Goal: Task Accomplishment & Management: Use online tool/utility

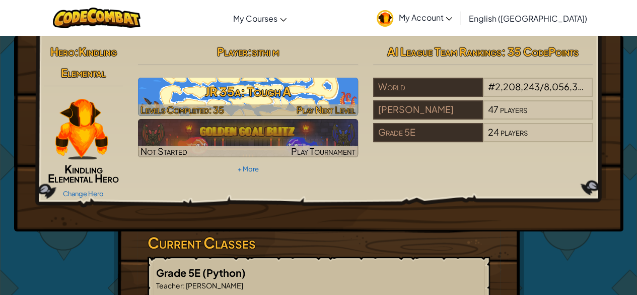
click at [285, 97] on h3 "JR 35a: Tough A" at bounding box center [248, 91] width 220 height 23
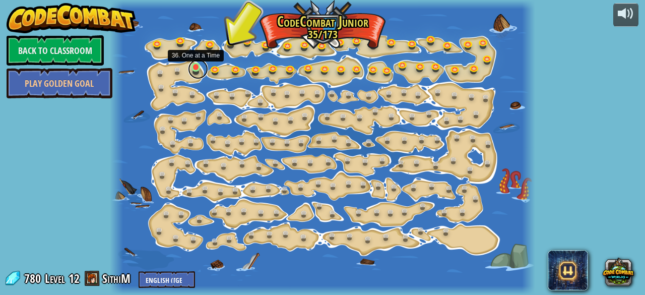
click at [195, 71] on link at bounding box center [198, 69] width 20 height 20
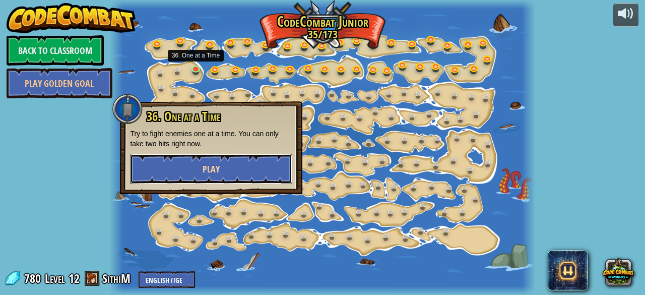
click at [227, 158] on button "Play" at bounding box center [211, 169] width 162 height 30
